Goal: Information Seeking & Learning: Check status

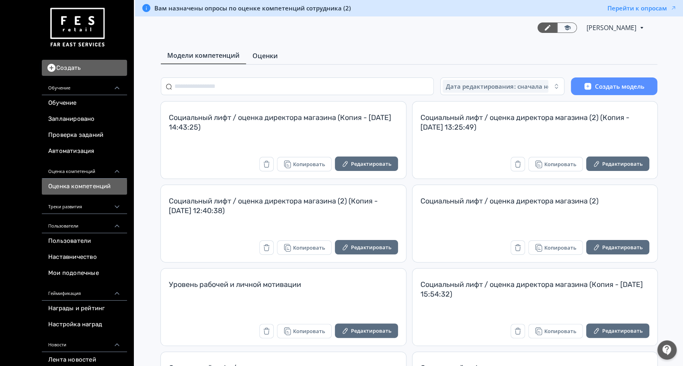
click at [249, 48] on link "Оценки" at bounding box center [265, 56] width 38 height 16
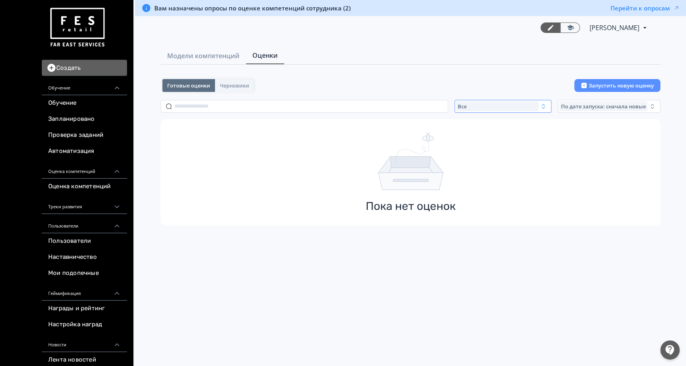
click at [473, 106] on div "Все" at bounding box center [497, 107] width 82 height 10
click at [478, 139] on span "Активные" at bounding box center [479, 139] width 29 height 8
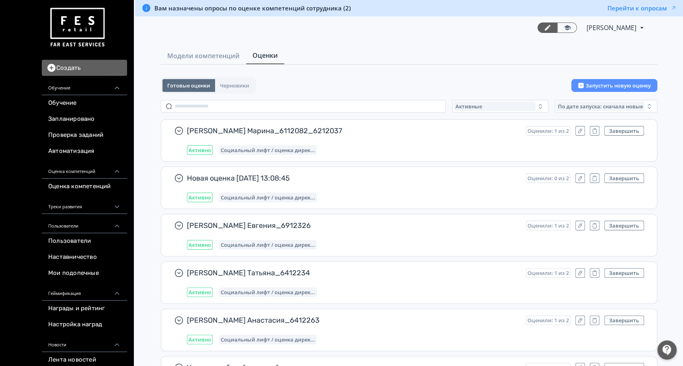
click at [471, 102] on div "Активные" at bounding box center [495, 107] width 82 height 10
click at [465, 123] on span "Все" at bounding box center [467, 125] width 10 height 8
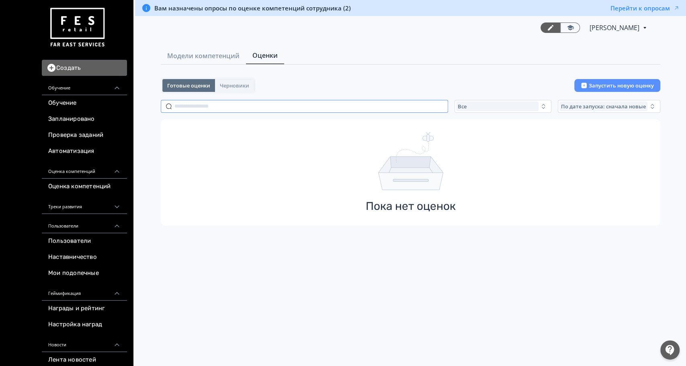
click at [234, 103] on input "text" at bounding box center [304, 106] width 287 height 13
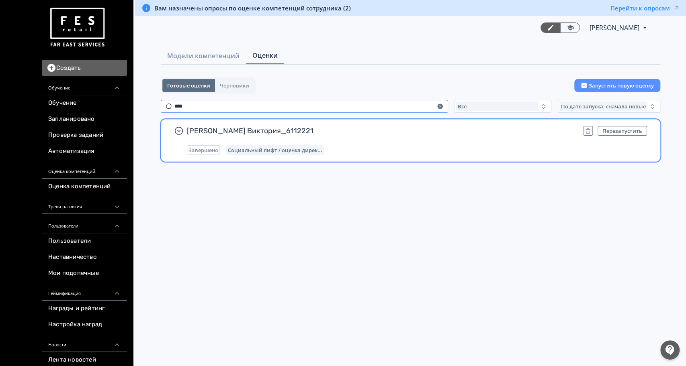
type input "****"
click at [368, 128] on span "Никифорова Виктория_6112221" at bounding box center [382, 131] width 390 height 10
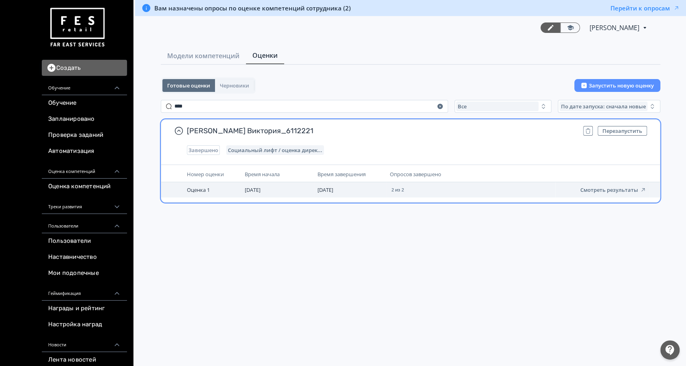
click at [608, 193] on td "Смотреть результаты" at bounding box center [602, 189] width 94 height 15
click at [602, 188] on button "Смотреть результаты" at bounding box center [613, 190] width 66 height 6
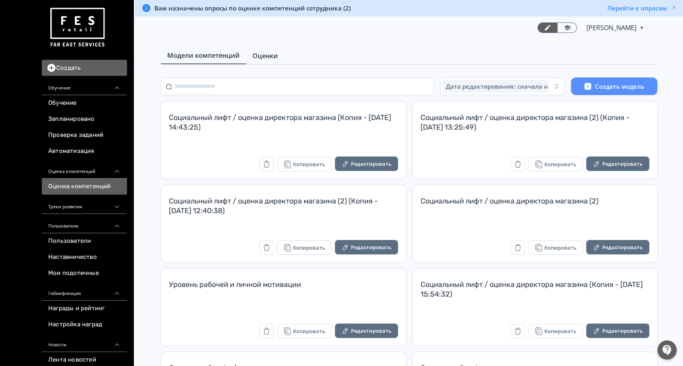
click at [275, 61] on link "Оценки" at bounding box center [265, 56] width 38 height 16
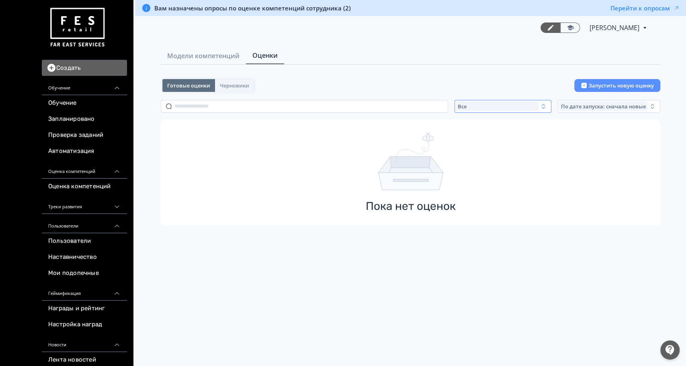
click at [477, 105] on div "Все" at bounding box center [497, 107] width 82 height 10
click at [476, 132] on button "Активные" at bounding box center [535, 139] width 141 height 14
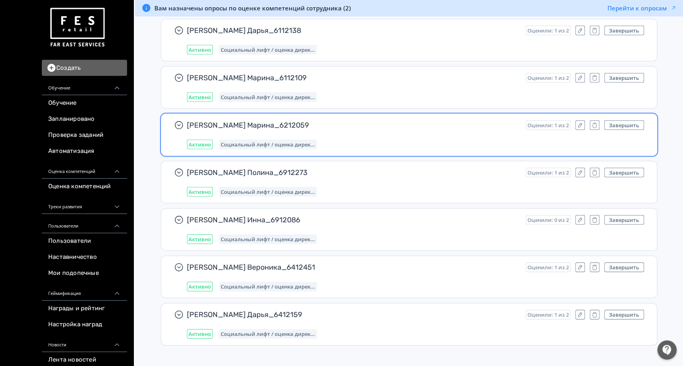
scroll to position [278, 0]
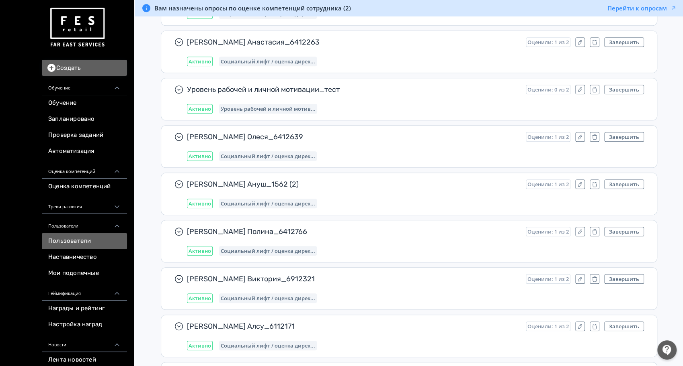
click at [79, 234] on link "Пользователи" at bounding box center [84, 241] width 85 height 16
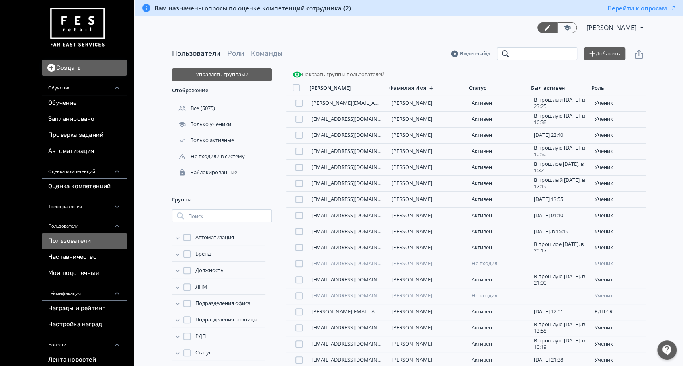
click at [523, 56] on input "search" at bounding box center [537, 53] width 80 height 13
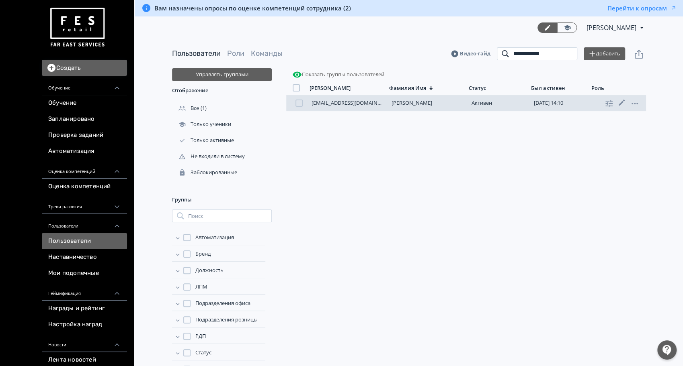
type input "**********"
click at [411, 103] on link "[PERSON_NAME]" at bounding box center [411, 102] width 41 height 7
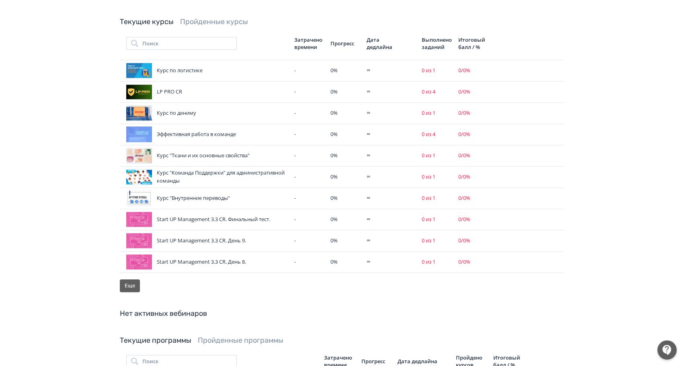
scroll to position [398, 0]
